Goal: Communication & Community: Answer question/provide support

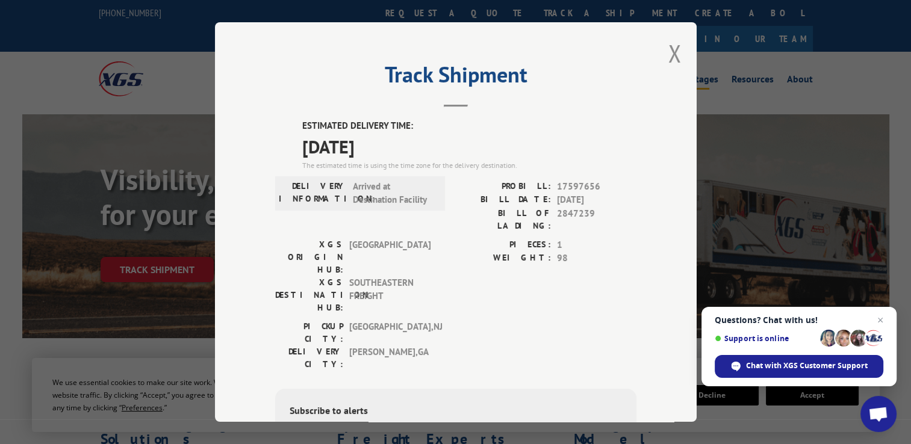
click at [670, 47] on button "Close modal" at bounding box center [674, 53] width 13 height 32
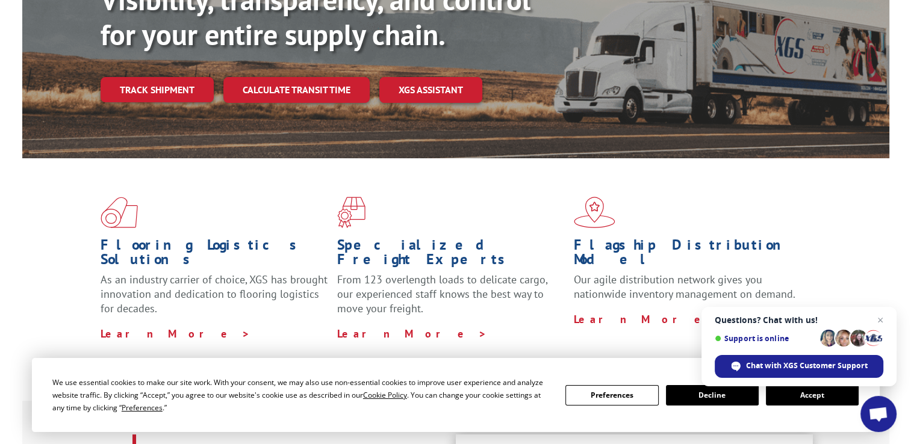
scroll to position [181, 0]
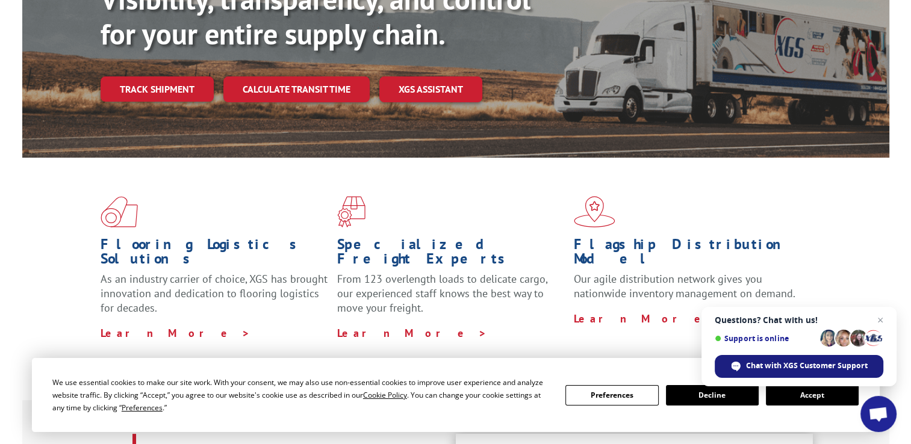
click at [764, 368] on span "Chat with XGS Customer Support" at bounding box center [807, 366] width 122 height 11
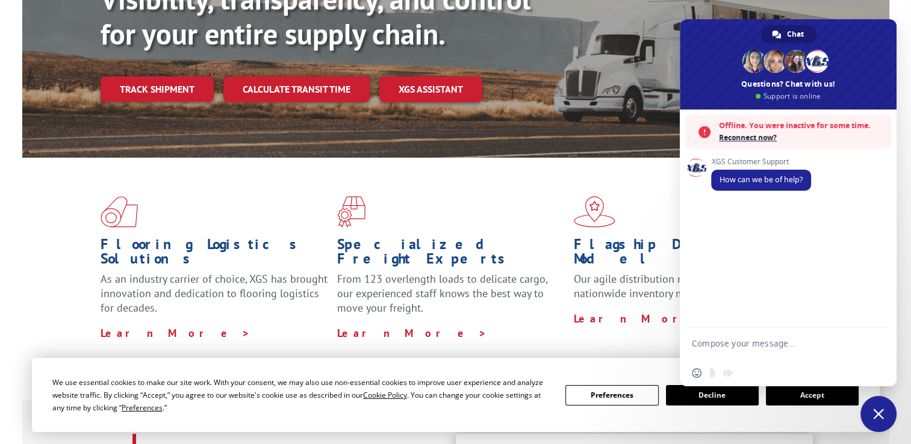
click at [722, 341] on textarea "Compose your message..." at bounding box center [775, 349] width 166 height 22
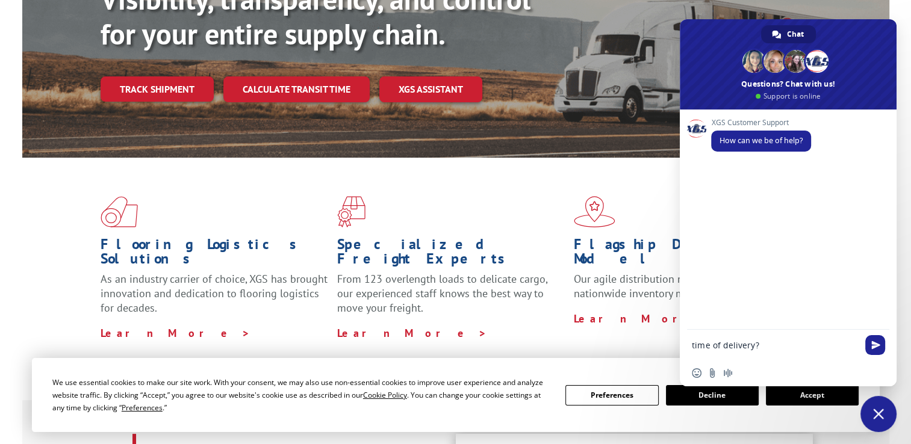
click at [691, 350] on div "time of delivery?" at bounding box center [788, 346] width 217 height 33
click at [692, 344] on textarea "time of delivery?" at bounding box center [775, 345] width 166 height 11
type textarea "looking to get a time of delivery?"
click at [878, 341] on span "Send" at bounding box center [875, 345] width 9 height 9
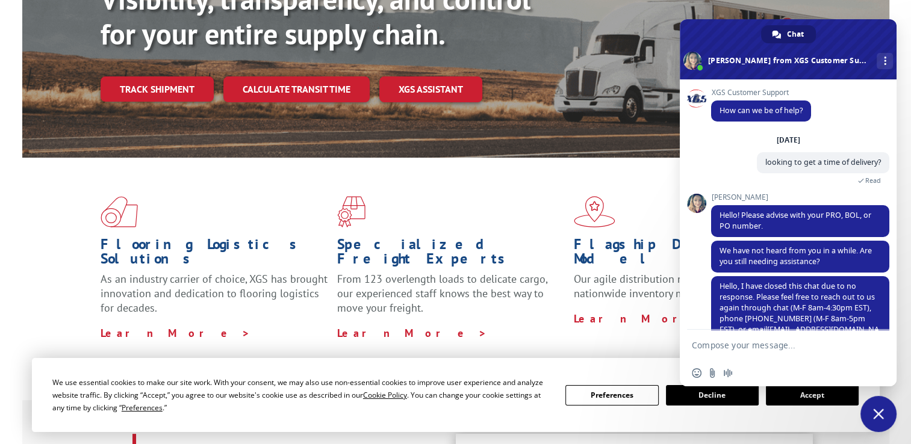
scroll to position [30, 0]
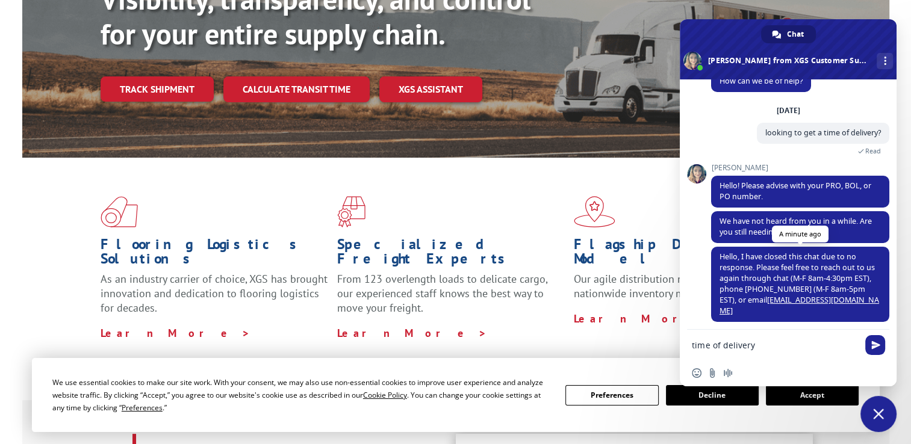
type textarea "time of delivery"
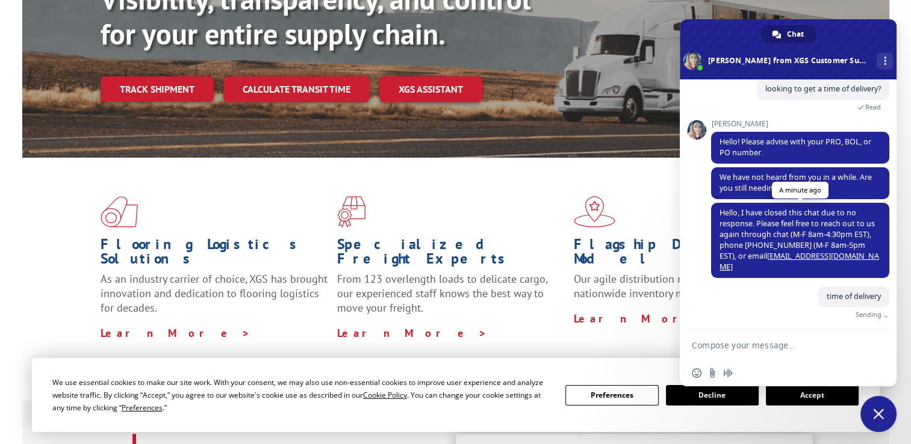
scroll to position [60, 0]
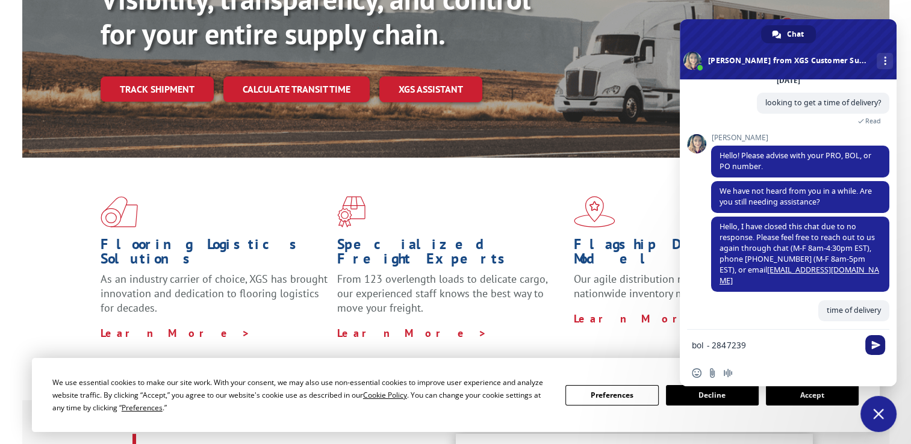
type textarea "bol - 2847239"
click at [880, 348] on span "Send" at bounding box center [875, 345] width 20 height 20
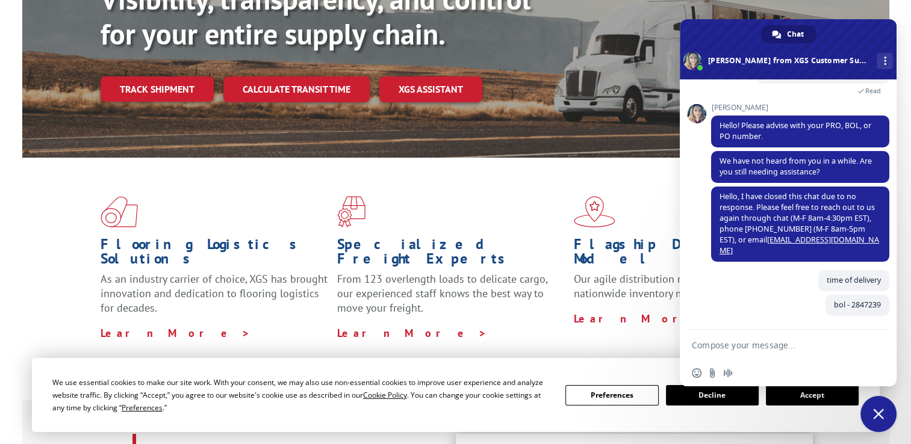
scroll to position [85, 0]
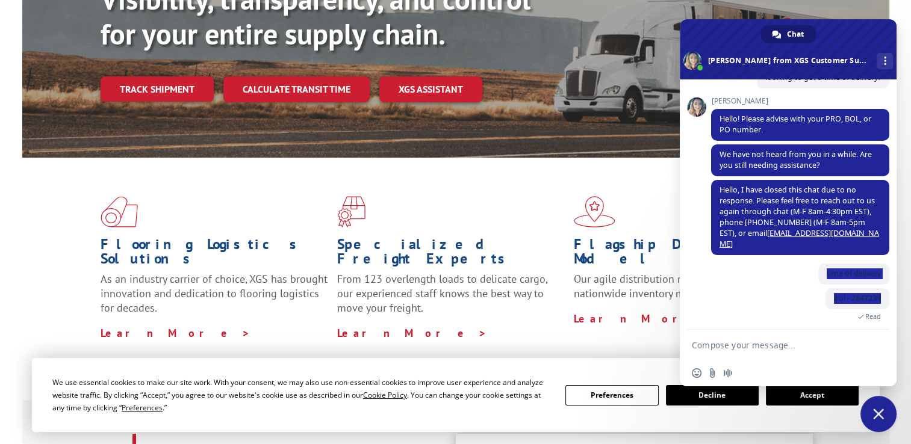
drag, startPoint x: 816, startPoint y: 269, endPoint x: 894, endPoint y: 303, distance: 85.2
click at [894, 303] on div "XGS Customer Support How can we be of help? [DATE] looking to get a time of del…" at bounding box center [788, 204] width 217 height 250
drag, startPoint x: 894, startPoint y: 303, endPoint x: 822, endPoint y: 292, distance: 73.1
click at [825, 292] on span "bol - 2847239" at bounding box center [857, 298] width 64 height 21
copy span "bol - 2847239"
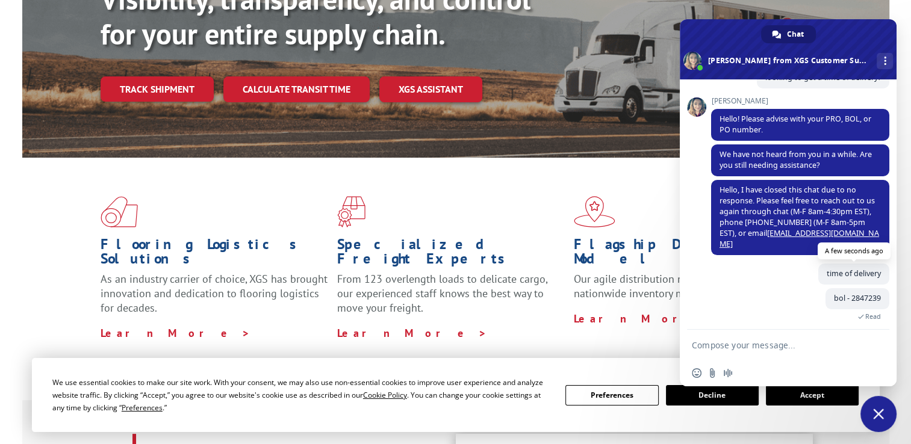
click at [818, 275] on span "time of delivery" at bounding box center [853, 274] width 71 height 21
click at [768, 291] on div "bol - 2847239 A few seconds ago Read" at bounding box center [800, 311] width 178 height 46
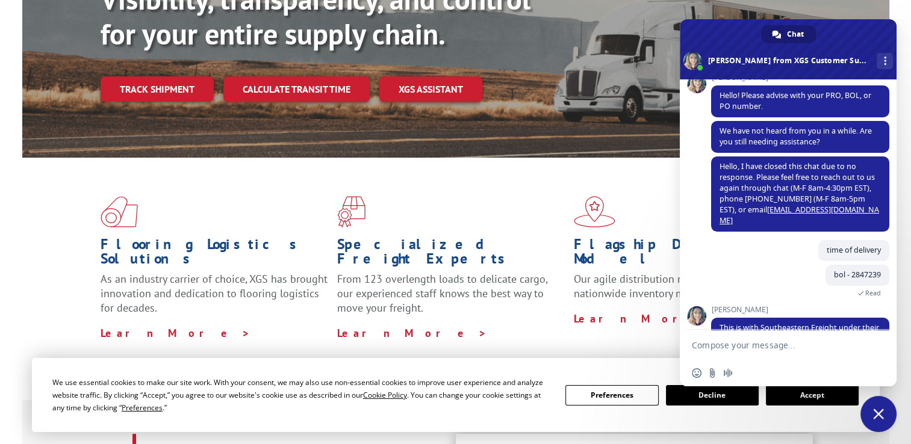
scroll to position [161, 0]
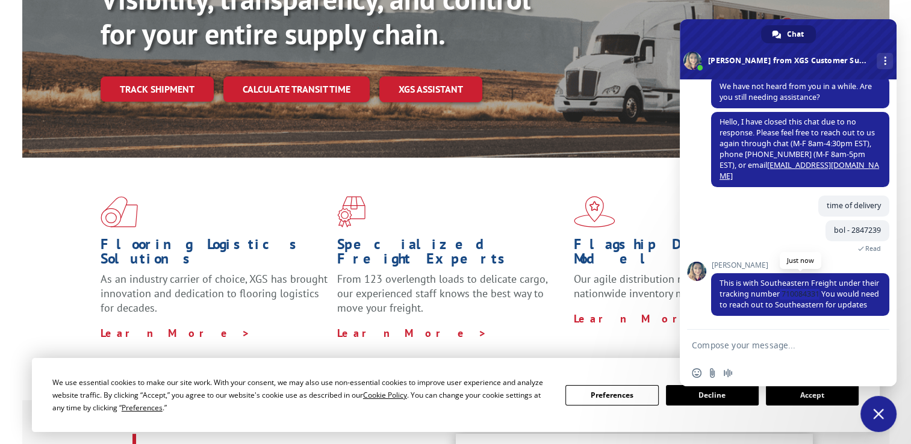
drag, startPoint x: 797, startPoint y: 281, endPoint x: 837, endPoint y: 279, distance: 40.4
click at [837, 279] on span "This is with Southeastern Freight under their tracking number 710084331 You wou…" at bounding box center [799, 294] width 160 height 32
copy span "710084331"
click at [744, 352] on form at bounding box center [775, 346] width 166 height 33
click at [744, 346] on textarea "Compose your message..." at bounding box center [775, 345] width 166 height 11
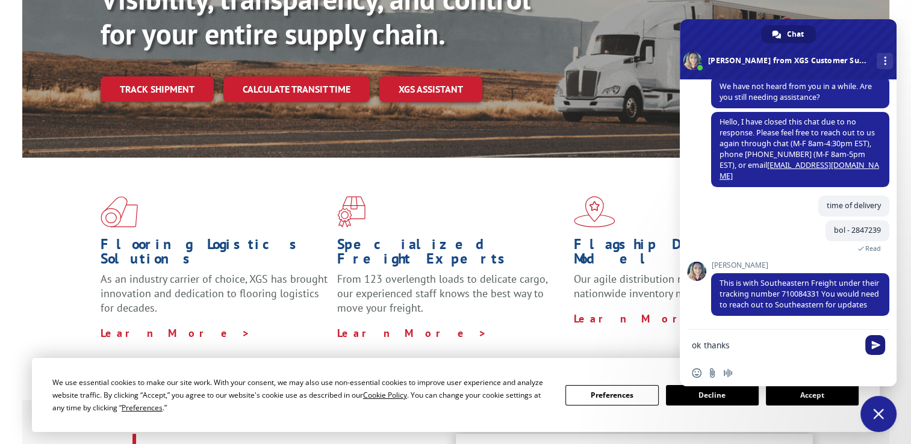
type textarea "ok thanks"
click at [871, 348] on span "Send" at bounding box center [875, 345] width 9 height 9
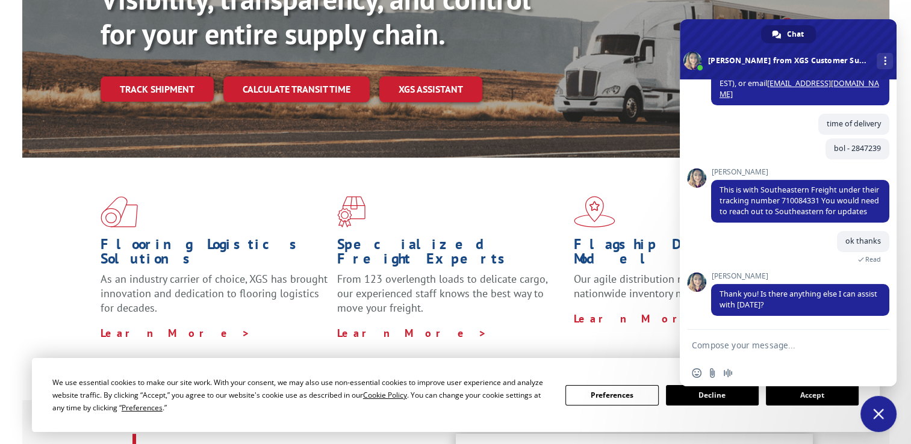
scroll to position [267, 0]
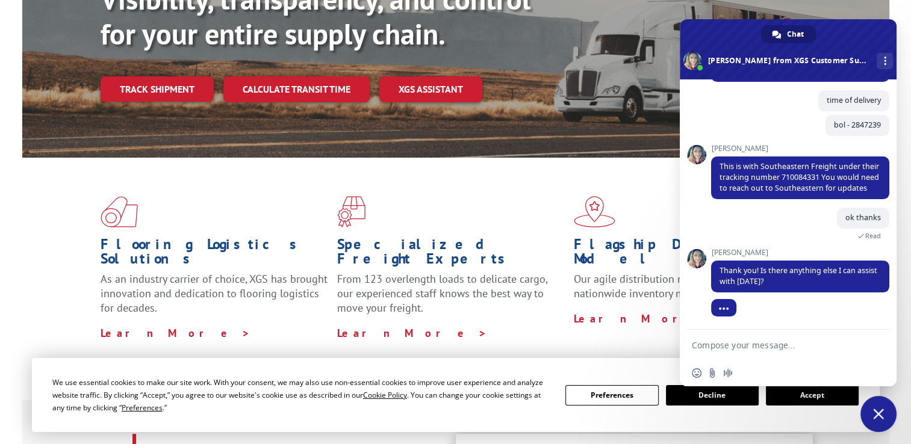
click at [727, 347] on textarea "Compose your message..." at bounding box center [775, 345] width 166 height 11
type textarea "no thanks"
click at [881, 348] on span "Send" at bounding box center [875, 345] width 20 height 20
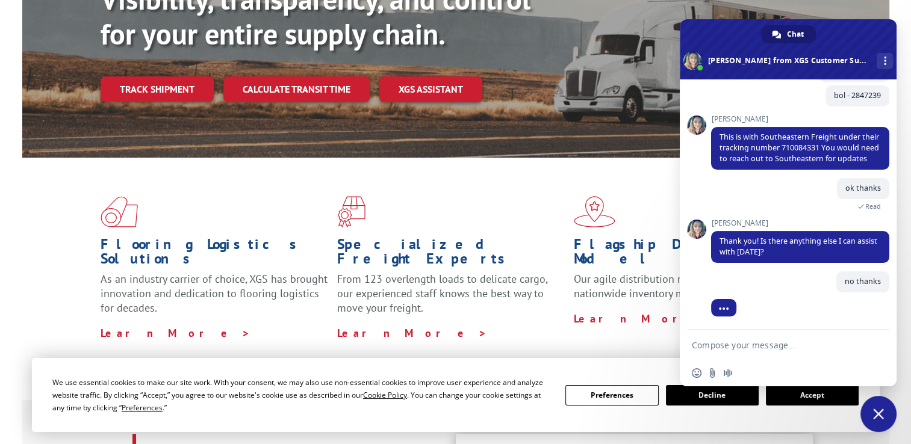
scroll to position [297, 0]
